Goal: Task Accomplishment & Management: Manage account settings

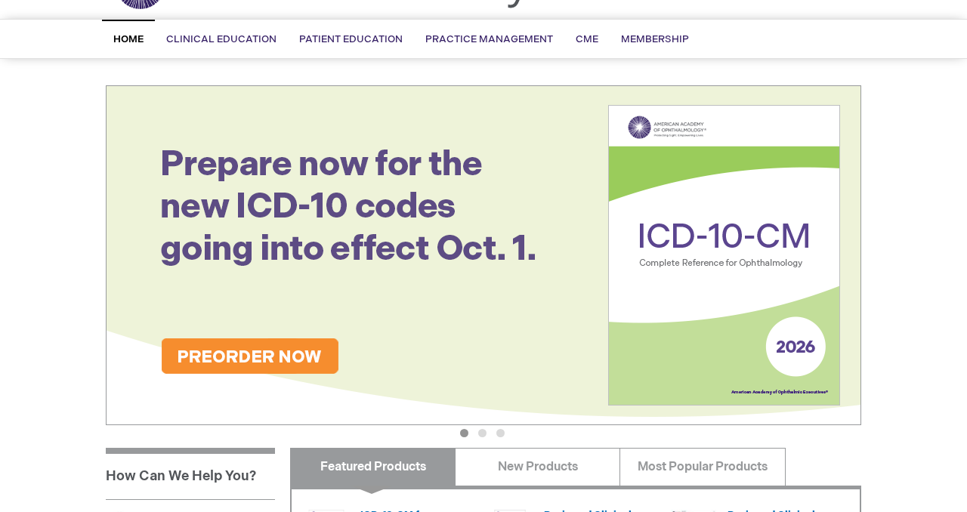
scroll to position [91, 0]
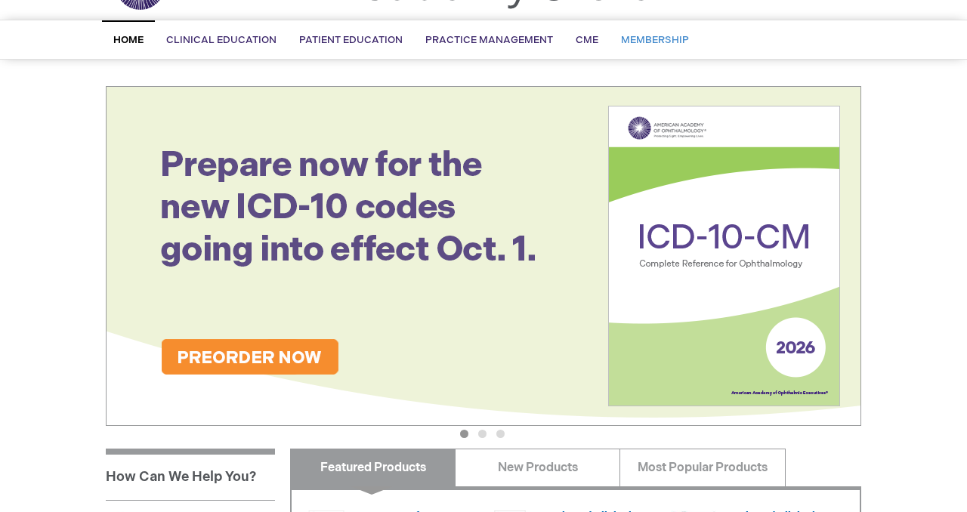
click at [655, 38] on span "Membership" at bounding box center [655, 40] width 68 height 12
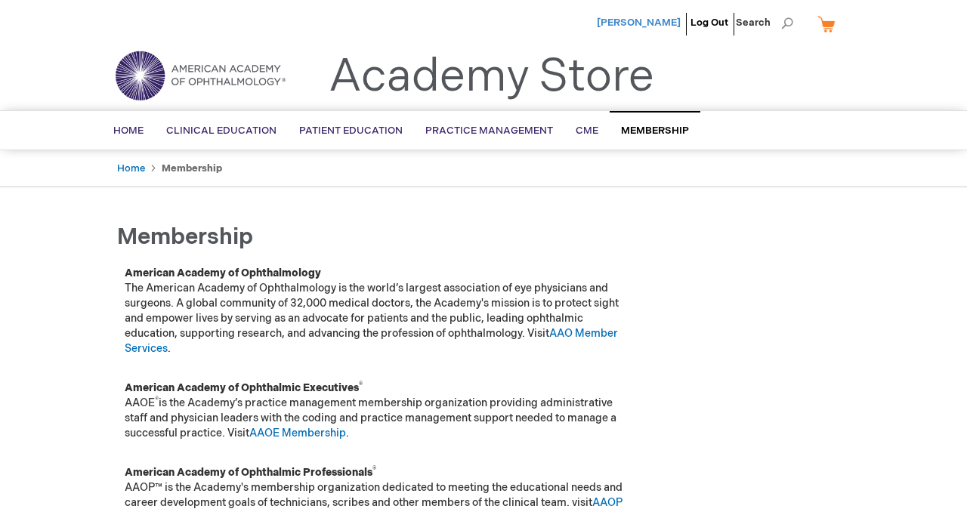
click at [606, 17] on span "[PERSON_NAME]" at bounding box center [639, 23] width 84 height 12
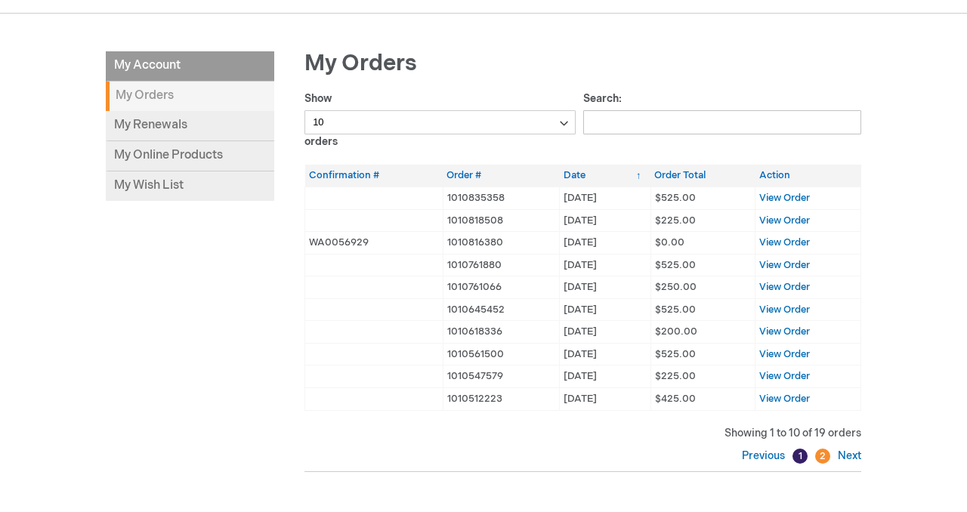
scroll to position [176, 0]
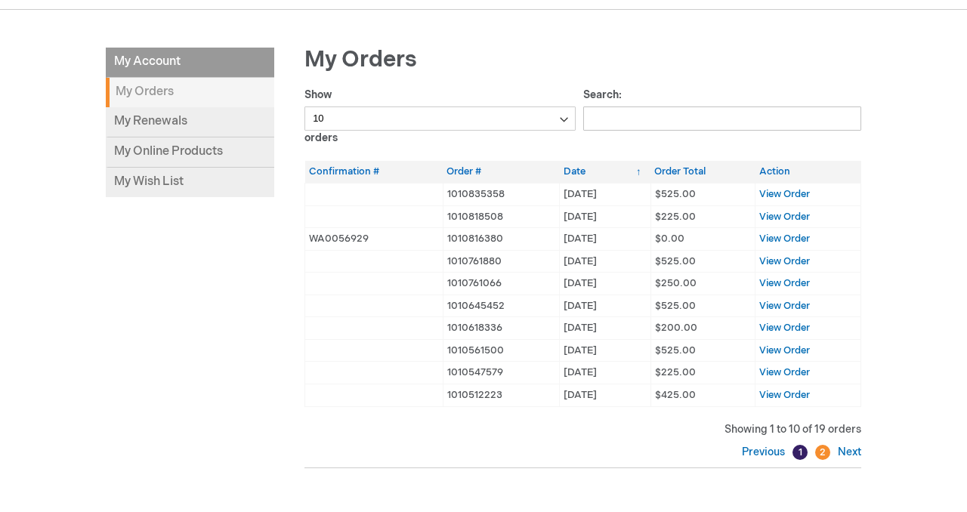
click at [145, 88] on strong "My Orders" at bounding box center [190, 92] width 169 height 29
click at [138, 92] on strong "My Orders" at bounding box center [190, 92] width 169 height 29
click at [145, 122] on link "My Renewals" at bounding box center [190, 122] width 169 height 30
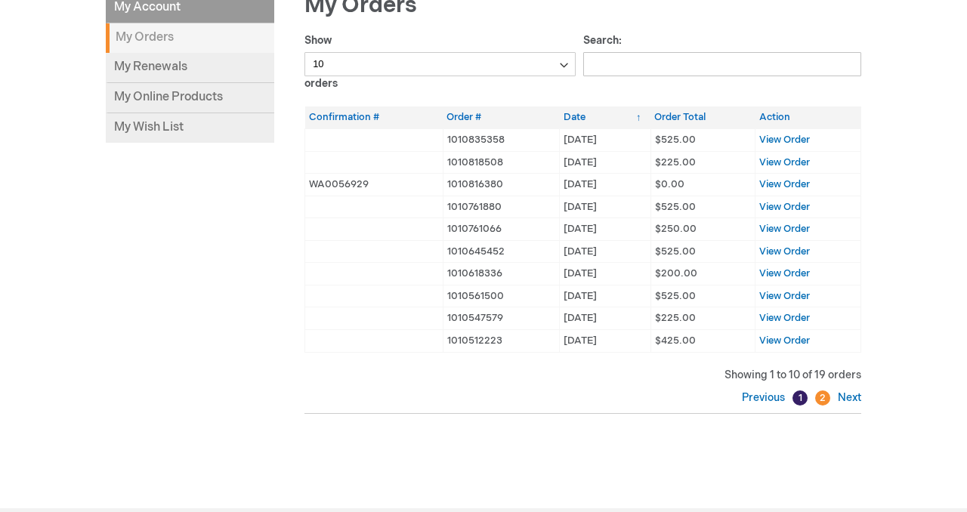
scroll to position [226, 0]
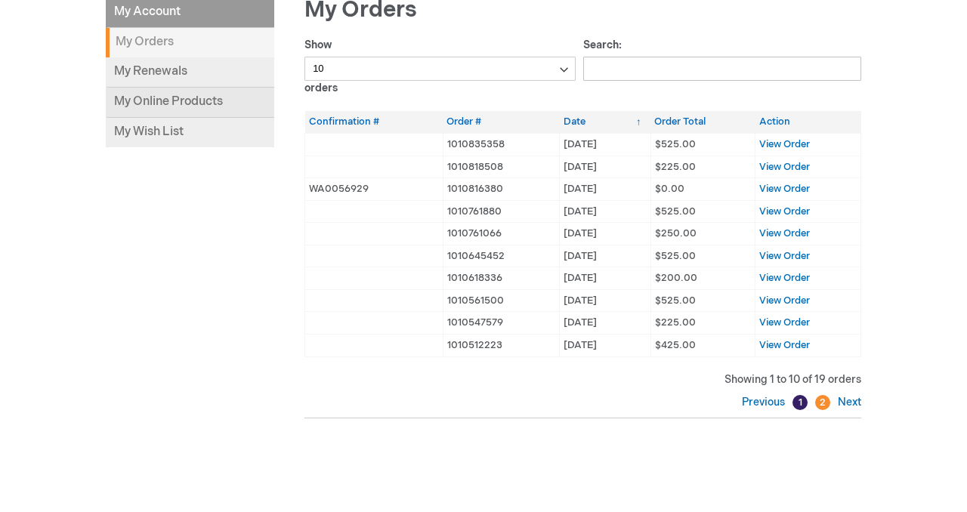
click at [209, 105] on link "My Online Products" at bounding box center [190, 103] width 169 height 30
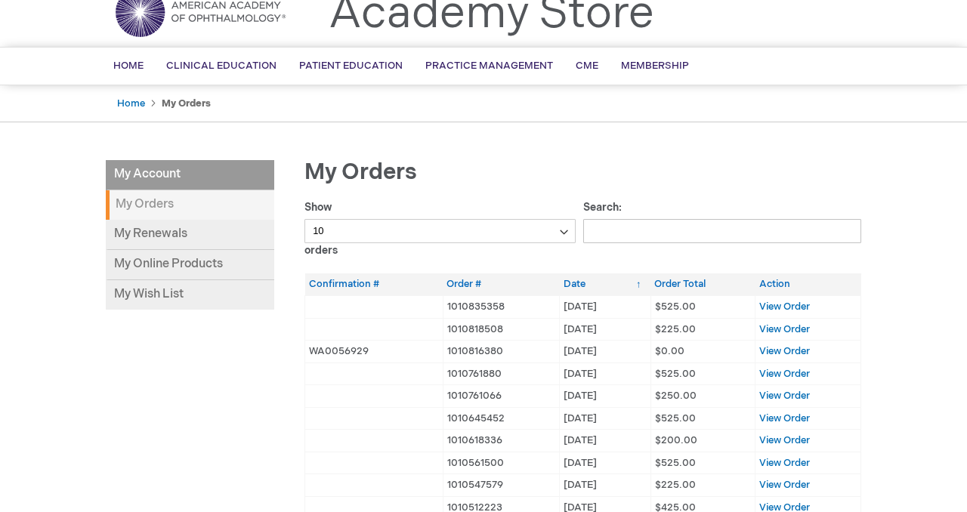
scroll to position [0, 0]
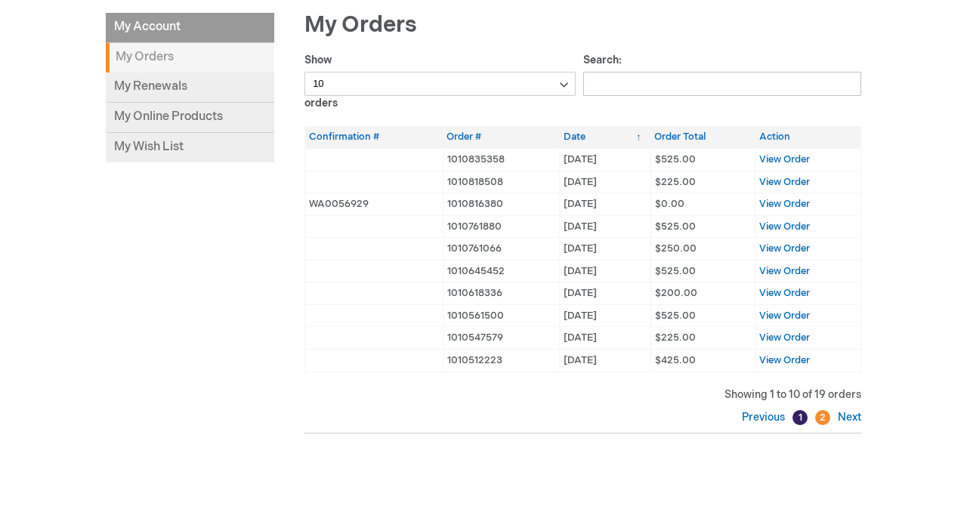
scroll to position [228, 0]
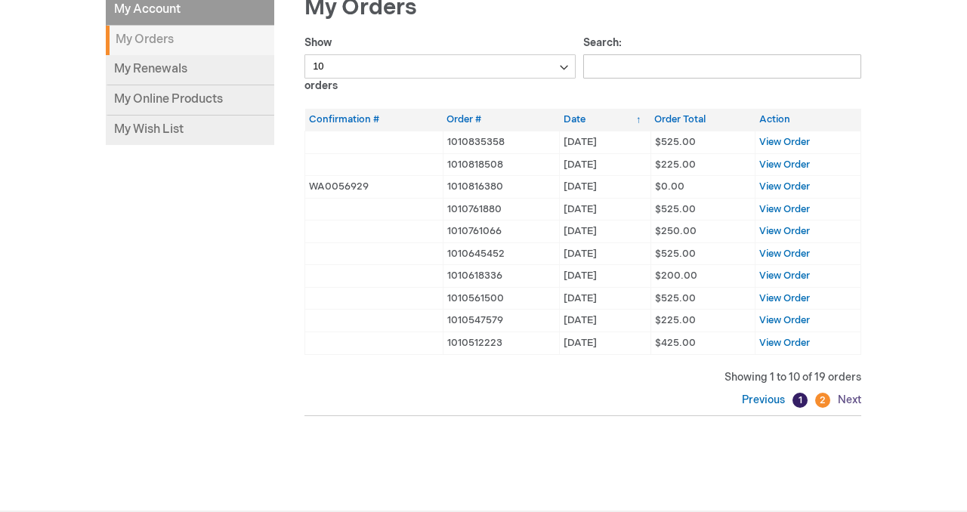
click at [846, 395] on link "Next" at bounding box center [847, 400] width 27 height 13
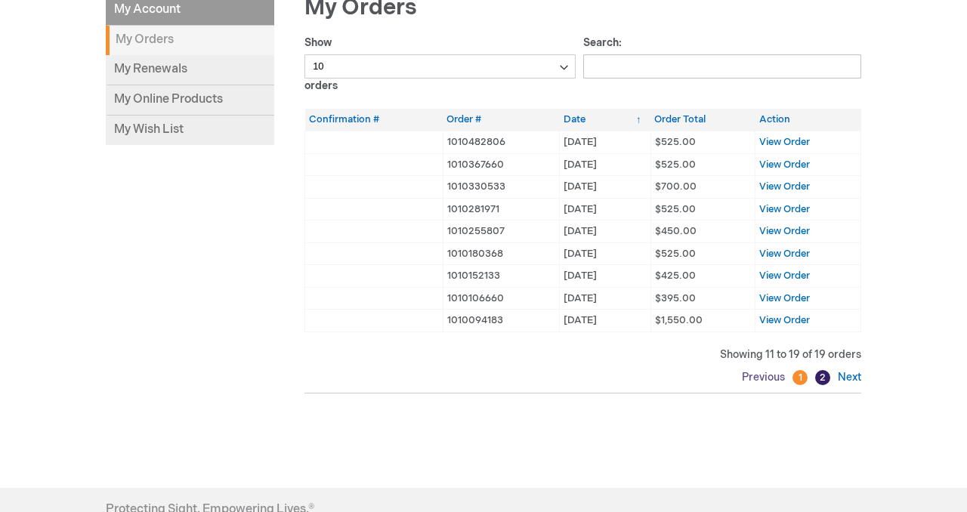
click at [758, 374] on link "Previous" at bounding box center [765, 377] width 47 height 13
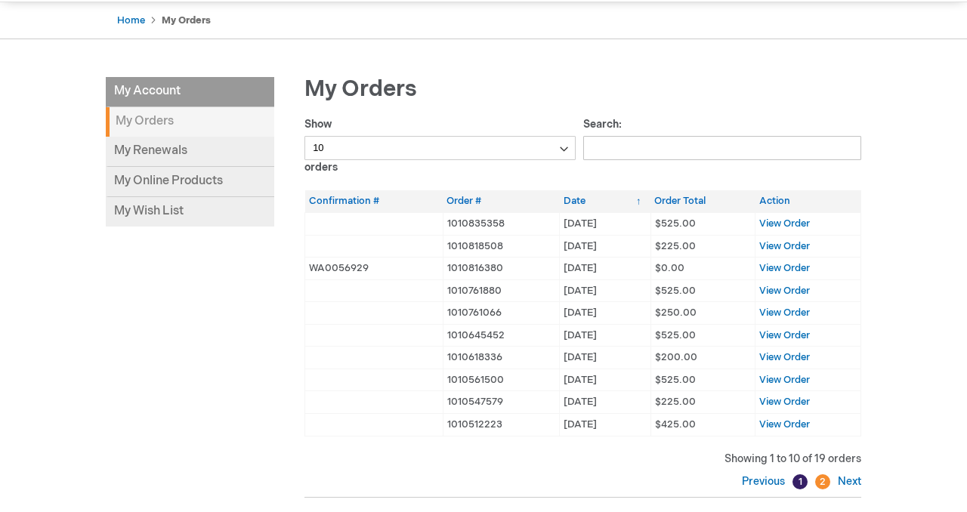
scroll to position [0, 0]
